Goal: Find specific page/section: Find specific page/section

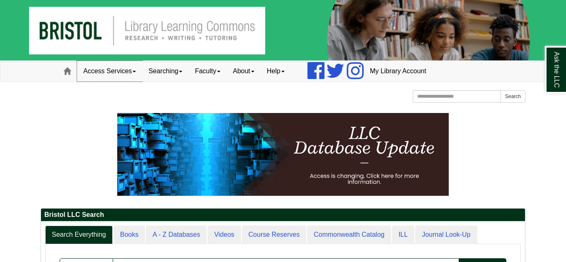
click at [132, 75] on link "Access Services" at bounding box center [109, 71] width 65 height 21
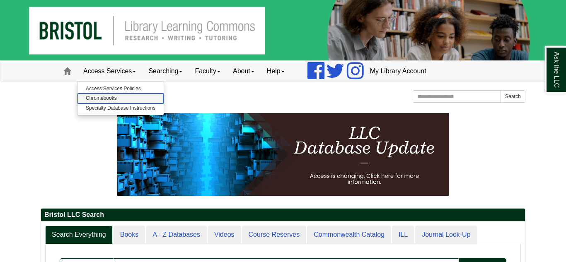
click at [139, 101] on link "Chromebooks" at bounding box center [120, 99] width 86 height 10
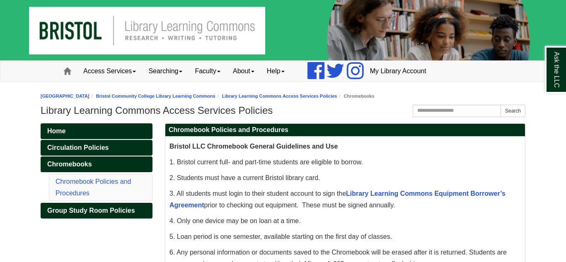
click at [77, 231] on div "Home Circulation Policies Chromebooks Chromebook Policies and Procedures Group …" at bounding box center [96, 181] width 124 height 116
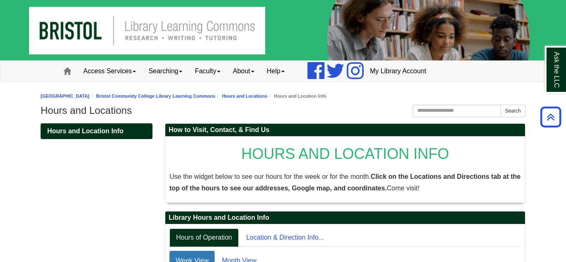
scroll to position [180, 0]
